Goal: Task Accomplishment & Management: Manage account settings

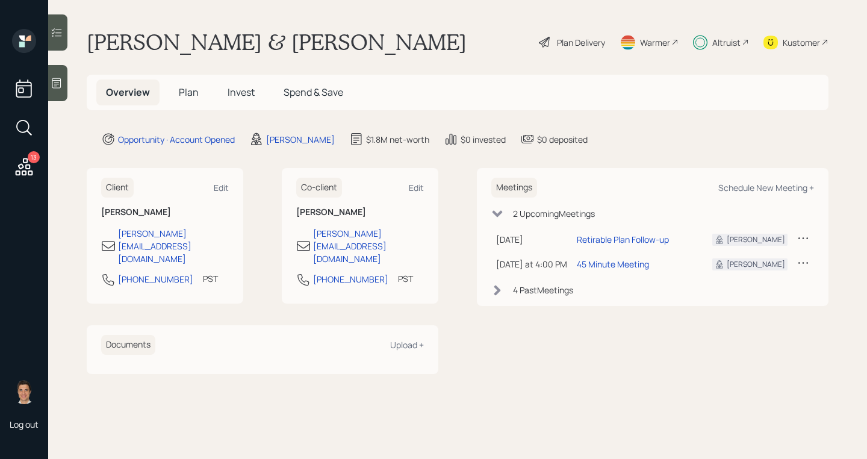
click at [209, 98] on div "Overview Plan Invest Spend & Save" at bounding box center [224, 92] width 257 height 26
click at [195, 92] on span "Plan" at bounding box center [189, 92] width 20 height 13
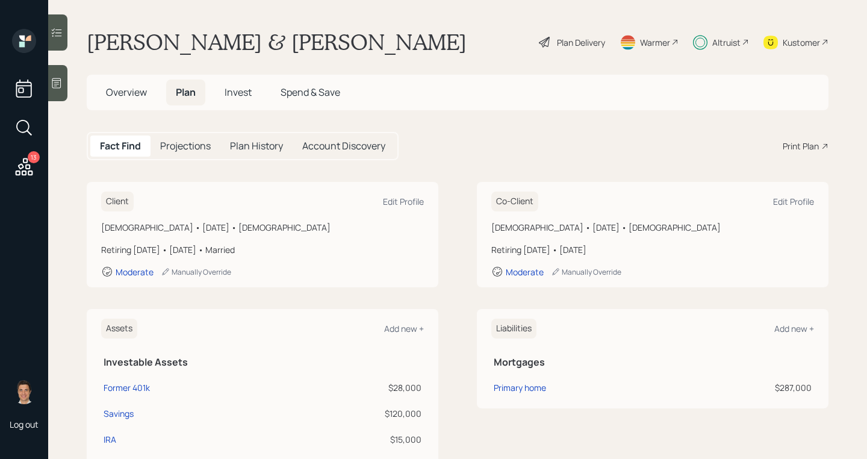
click at [256, 97] on h5 "Invest" at bounding box center [238, 92] width 46 height 26
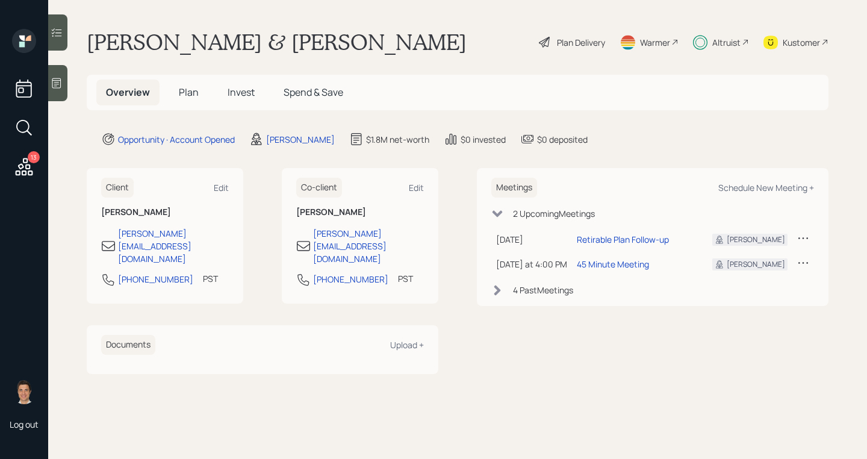
click at [28, 122] on icon at bounding box center [24, 128] width 22 height 22
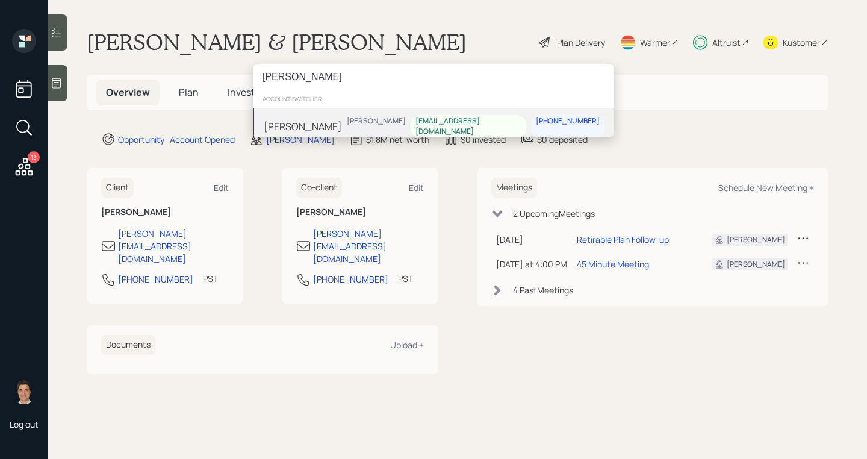
type input "[PERSON_NAME]"
click at [357, 126] on div "[PERSON_NAME] [PERSON_NAME] [EMAIL_ADDRESS][DOMAIN_NAME] [PHONE_NUMBER]" at bounding box center [433, 126] width 361 height 37
